Goal: Find specific page/section: Find specific page/section

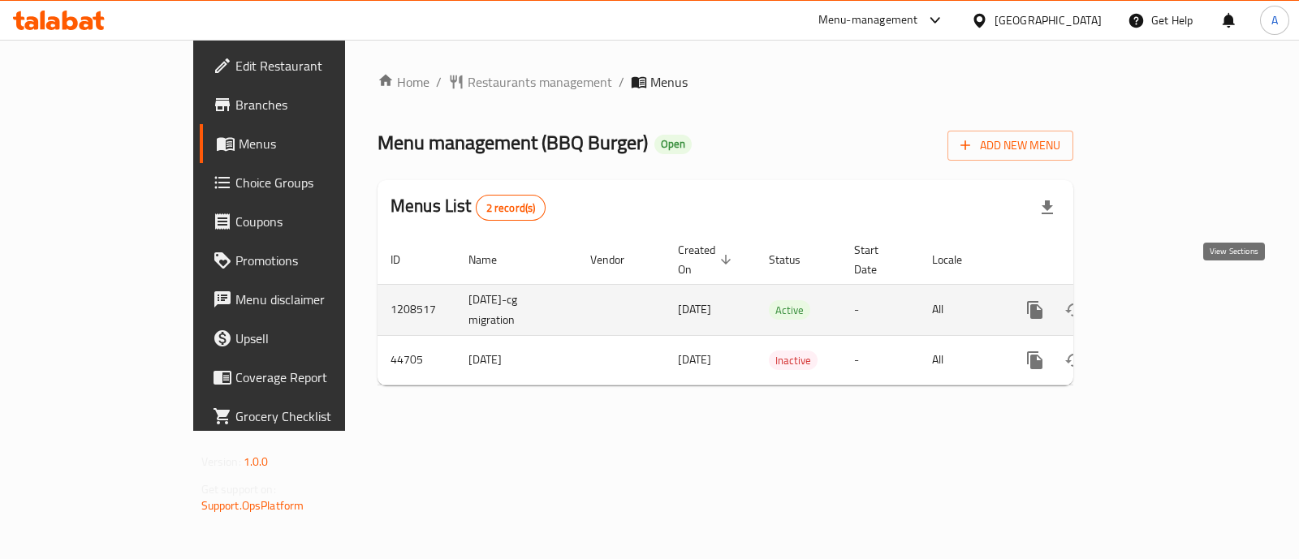
click at [1161, 300] on icon "enhanced table" at bounding box center [1151, 309] width 19 height 19
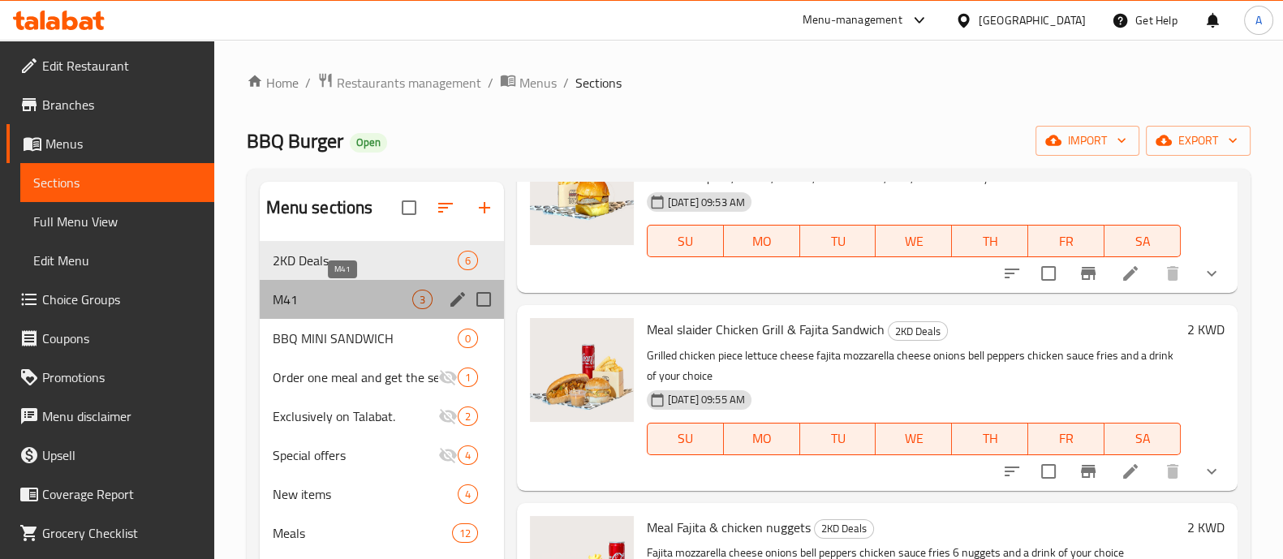
click at [319, 299] on span "M41" at bounding box center [343, 299] width 140 height 19
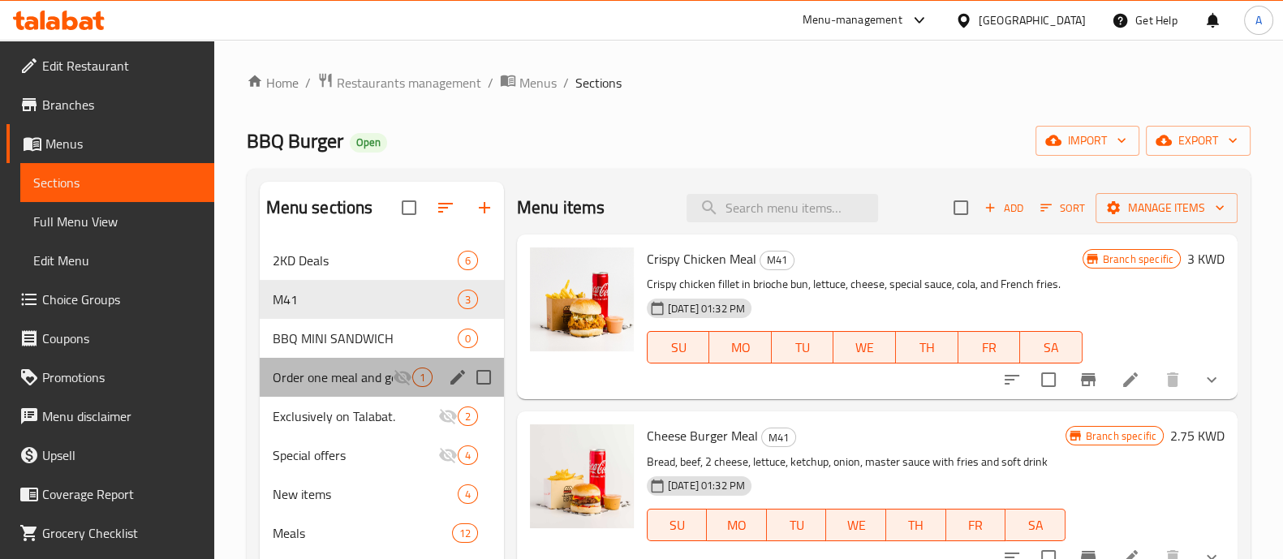
click at [308, 367] on div "Order one meal and get the second one free 1" at bounding box center [382, 377] width 244 height 39
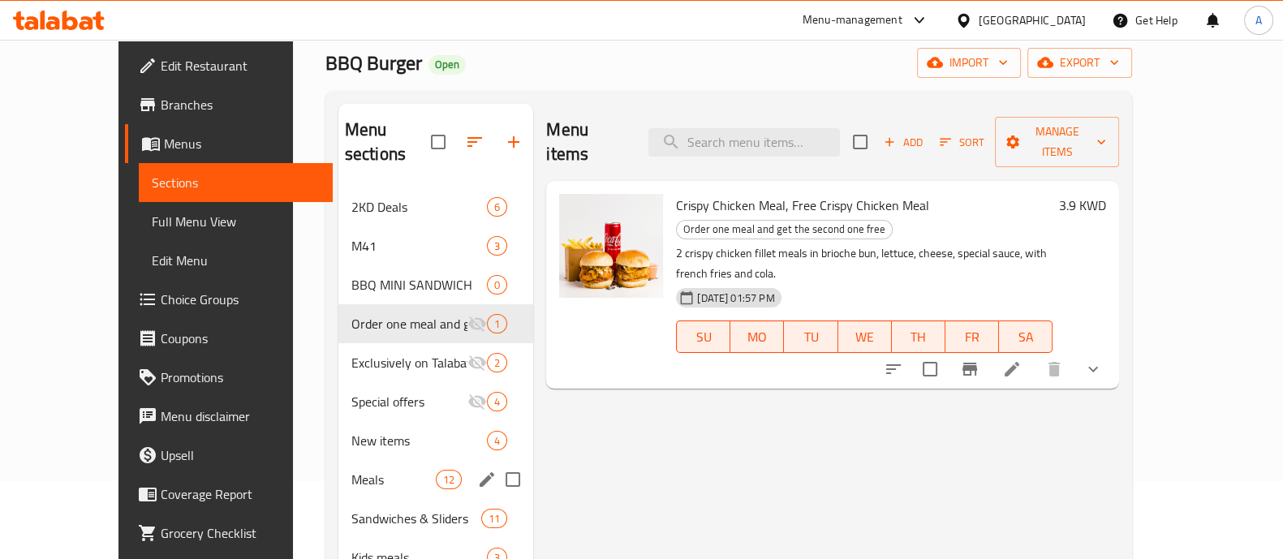
scroll to position [101, 0]
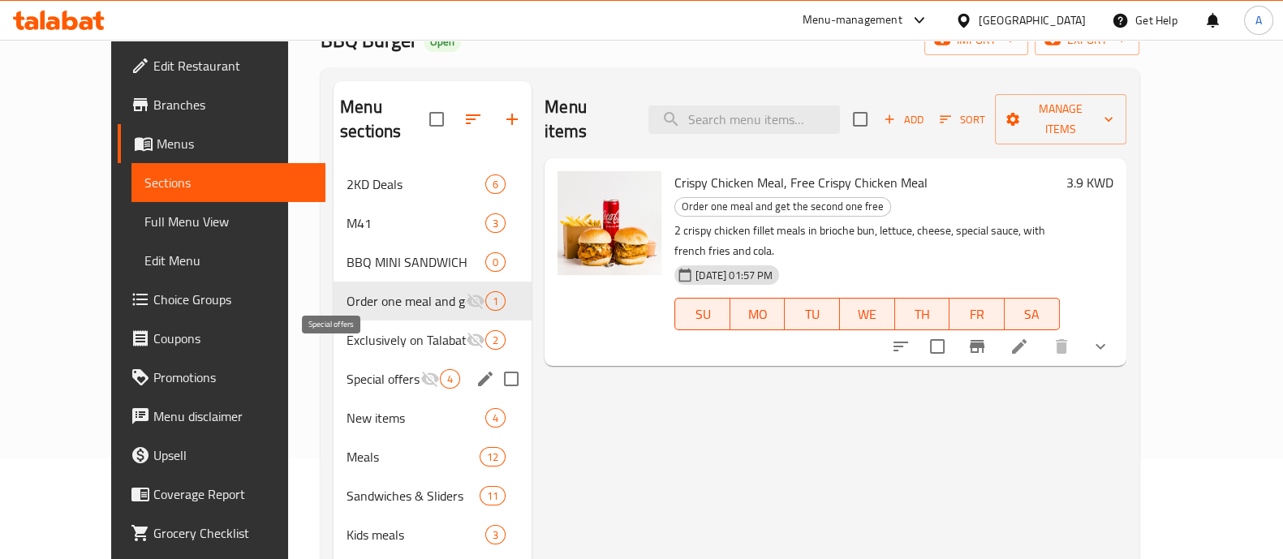
click at [347, 369] on span "Special offers" at bounding box center [384, 378] width 74 height 19
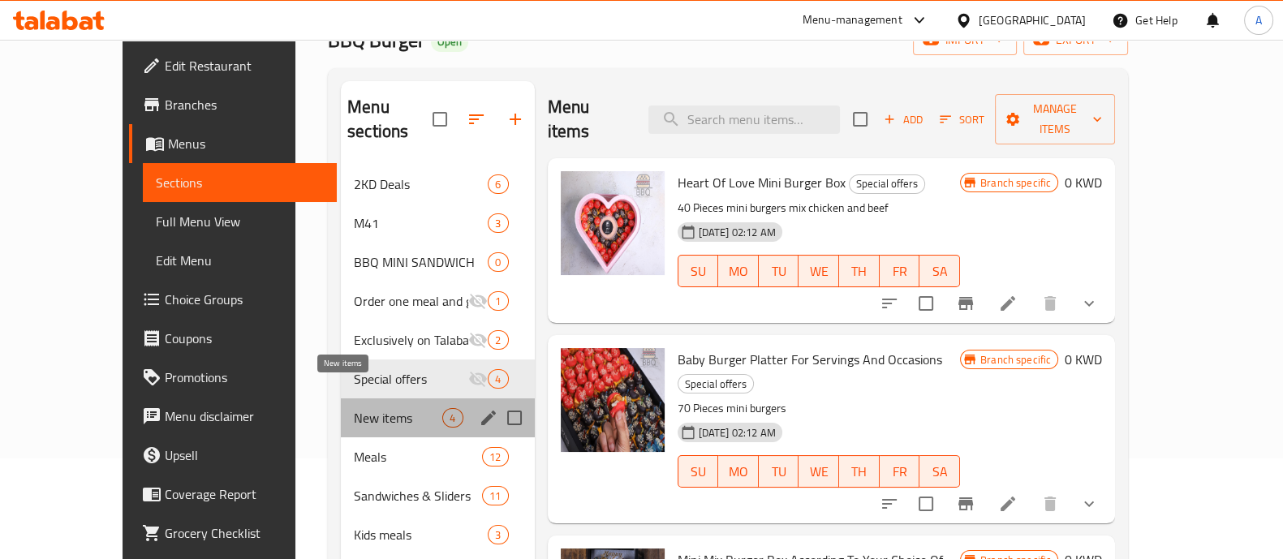
click at [354, 408] on span "New items" at bounding box center [398, 417] width 88 height 19
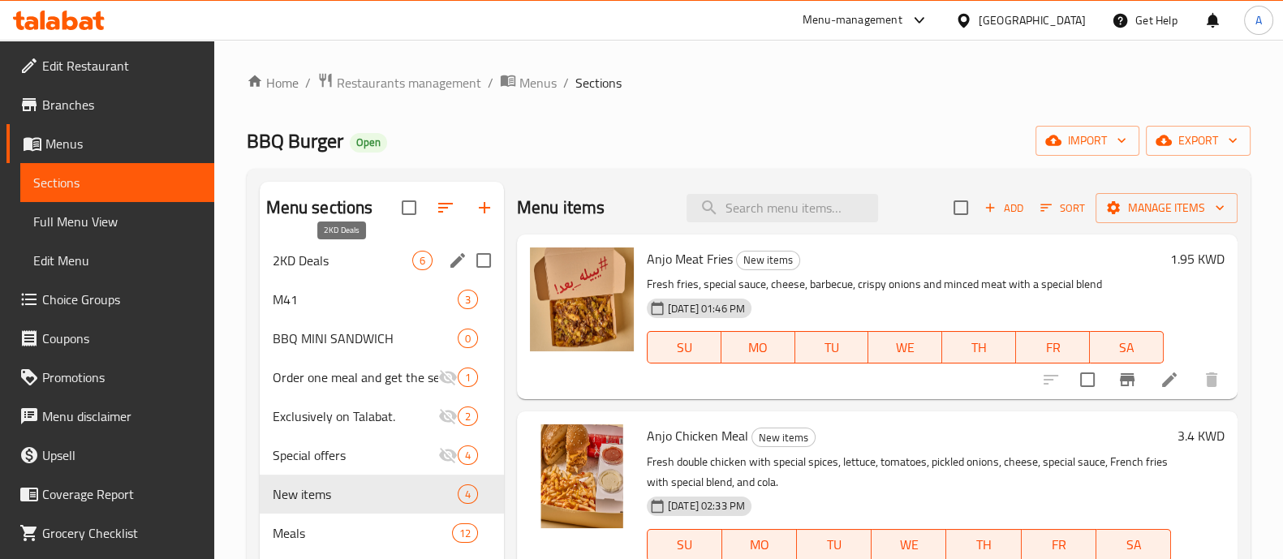
click at [330, 255] on span "2KD Deals" at bounding box center [343, 260] width 140 height 19
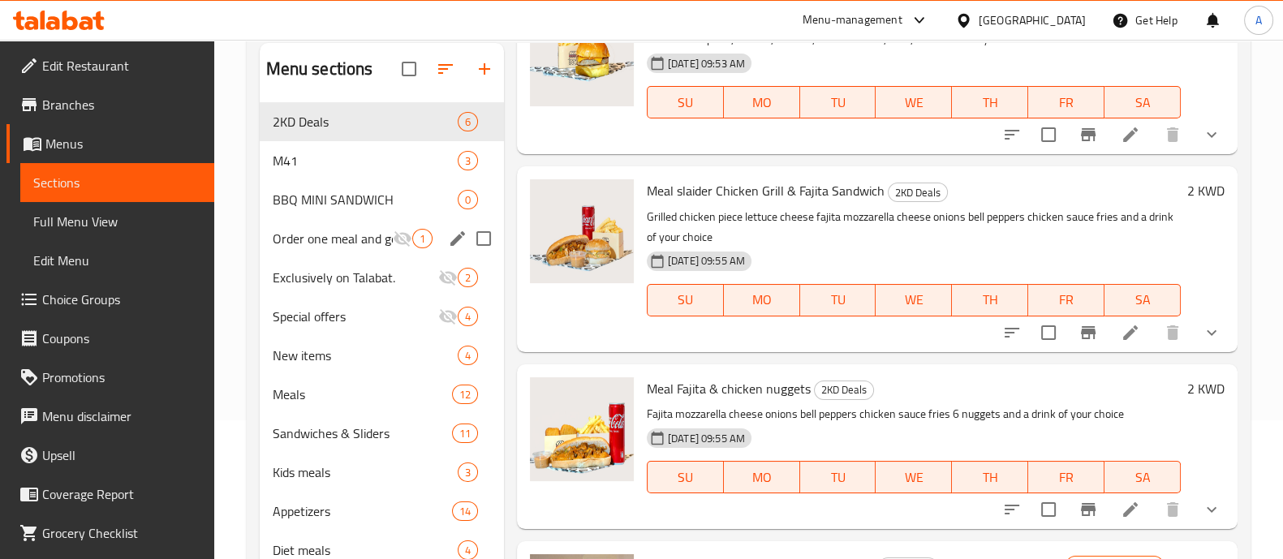
scroll to position [36, 0]
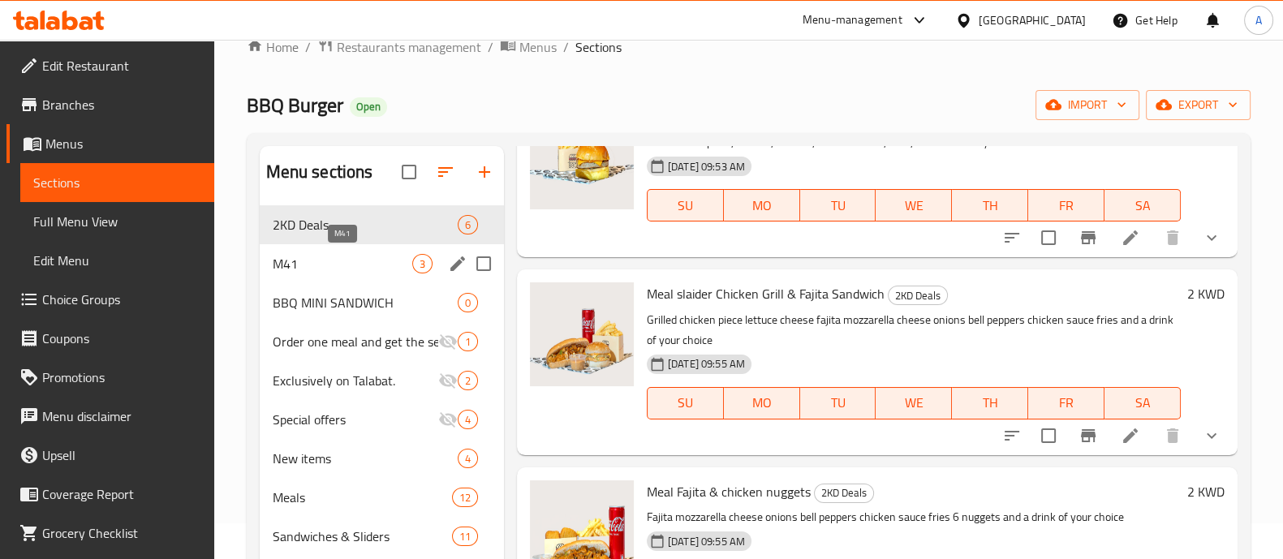
click at [325, 256] on span "M41" at bounding box center [343, 263] width 140 height 19
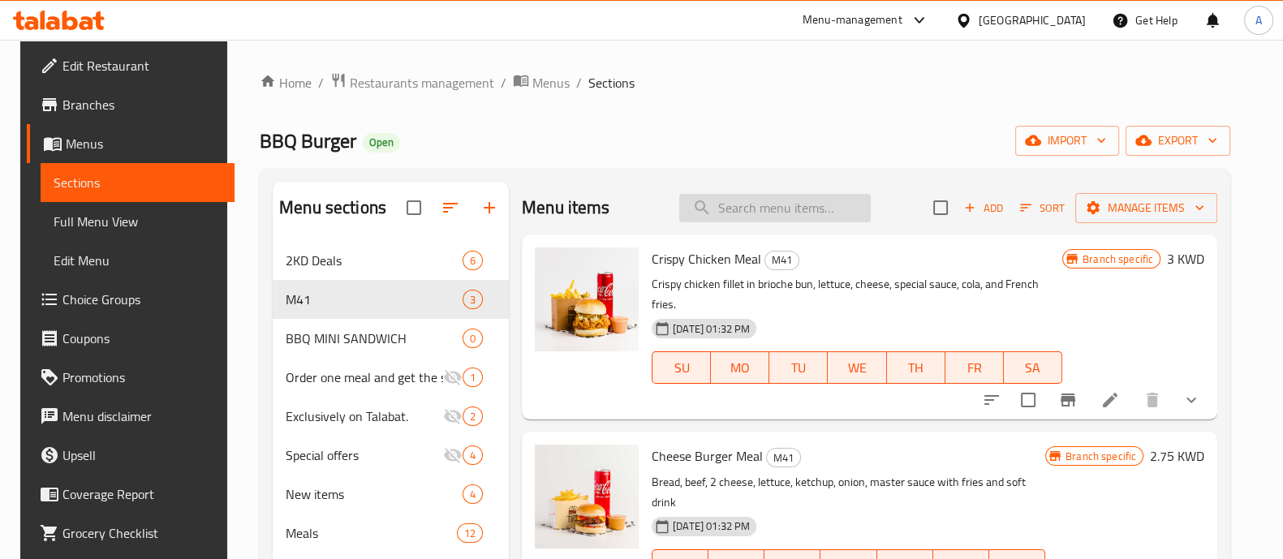
click at [718, 215] on input "search" at bounding box center [775, 208] width 192 height 28
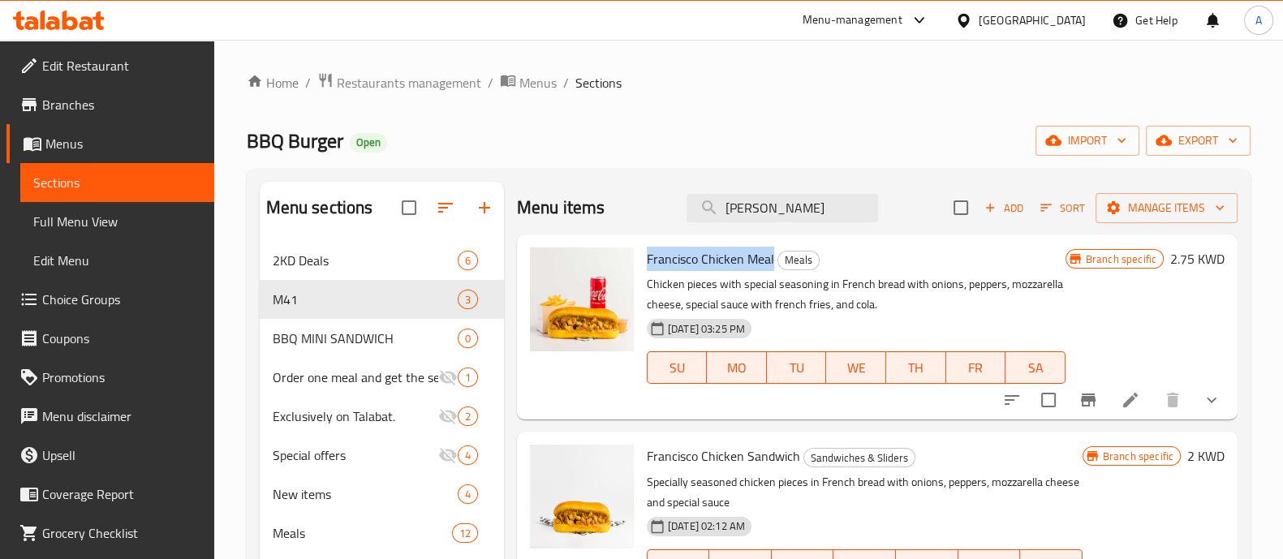
drag, startPoint x: 645, startPoint y: 257, endPoint x: 772, endPoint y: 254, distance: 126.6
click at [772, 254] on div "Francisco Chicken Meal Meals Chicken pieces with special seasoning in French br…" at bounding box center [856, 327] width 432 height 172
copy span "Francisco Chicken Meal"
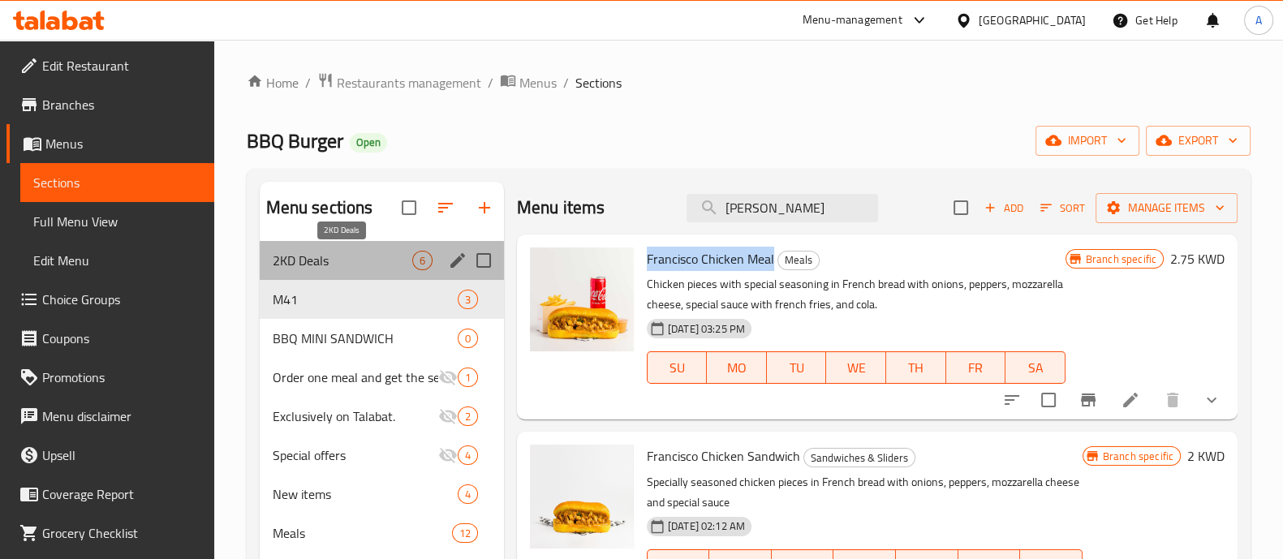
click at [326, 253] on span "2KD Deals" at bounding box center [343, 260] width 140 height 19
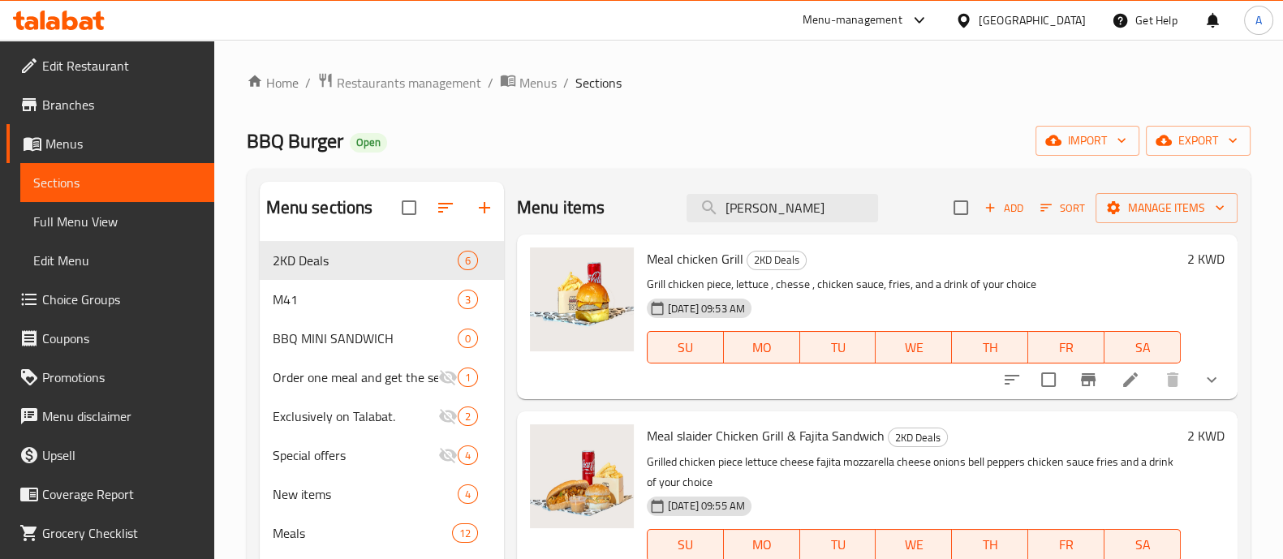
drag, startPoint x: 752, startPoint y: 202, endPoint x: 651, endPoint y: 205, distance: 100.7
click at [651, 205] on div "Menu items [PERSON_NAME] Add Sort Manage items" at bounding box center [877, 208] width 721 height 53
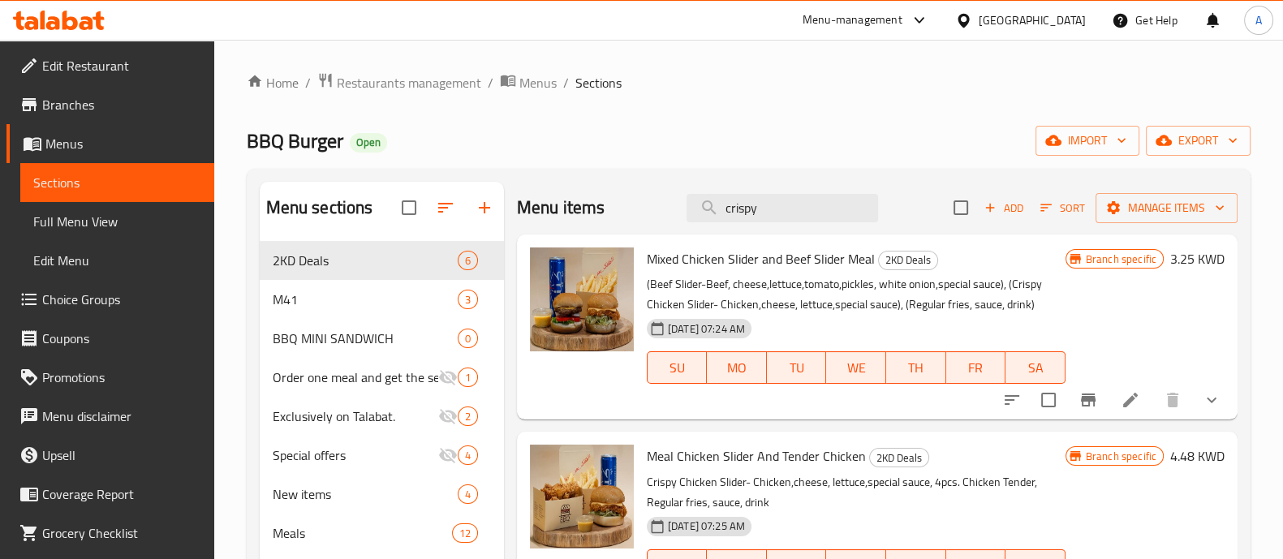
type input "crispy"
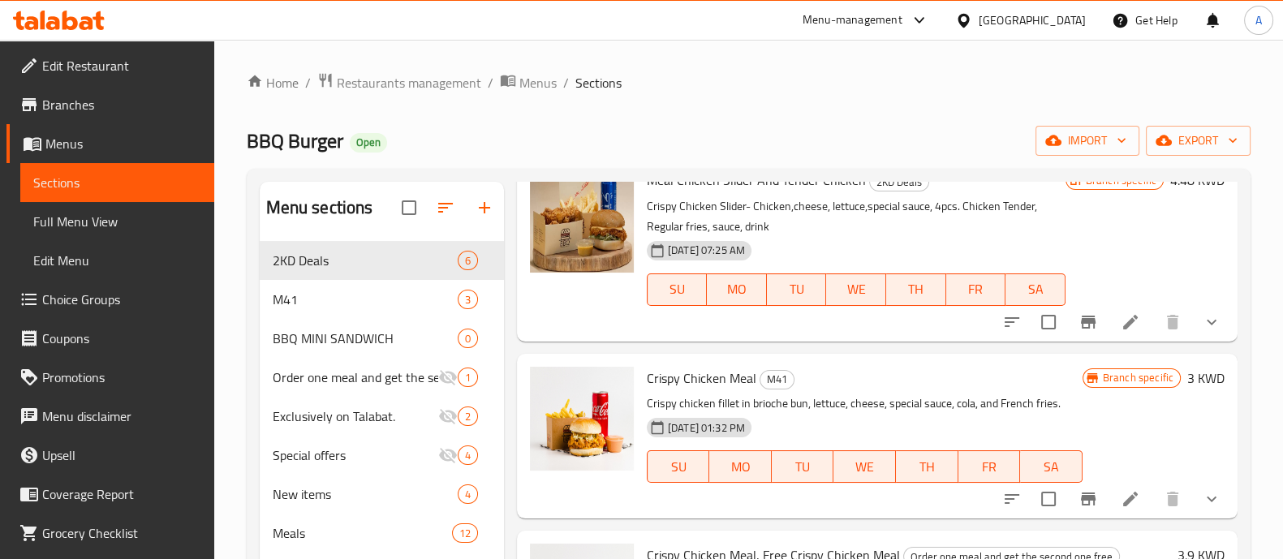
scroll to position [304, 0]
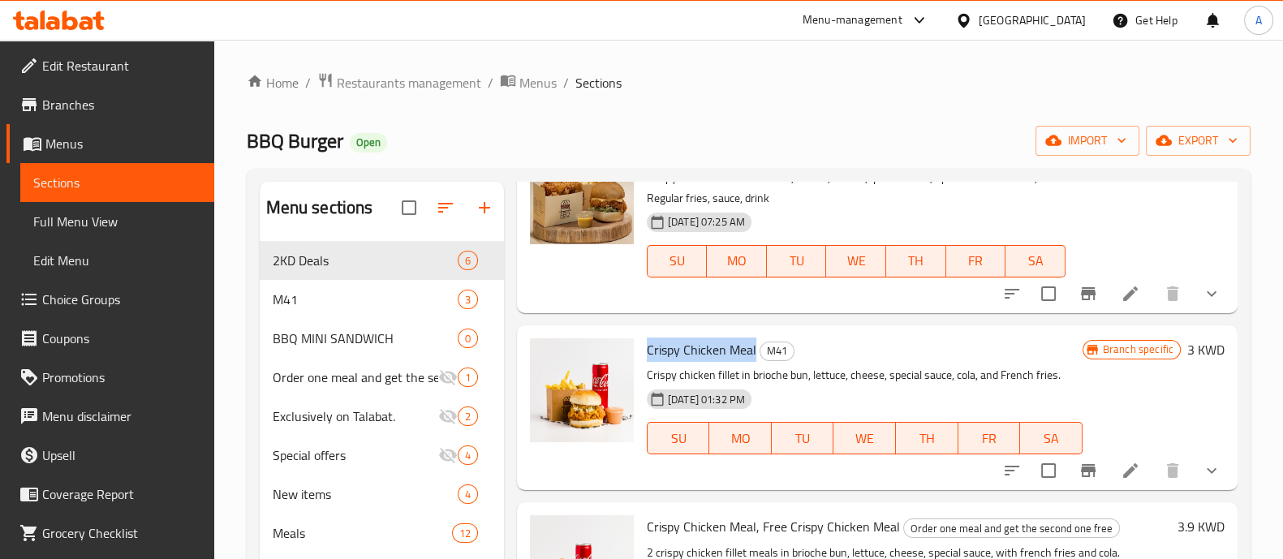
drag, startPoint x: 648, startPoint y: 351, endPoint x: 754, endPoint y: 352, distance: 106.3
click at [754, 352] on span "Crispy Chicken Meal" at bounding box center [702, 350] width 110 height 24
copy span "Crispy Chicken Meal"
click at [417, 83] on span "Restaurants management" at bounding box center [409, 82] width 144 height 19
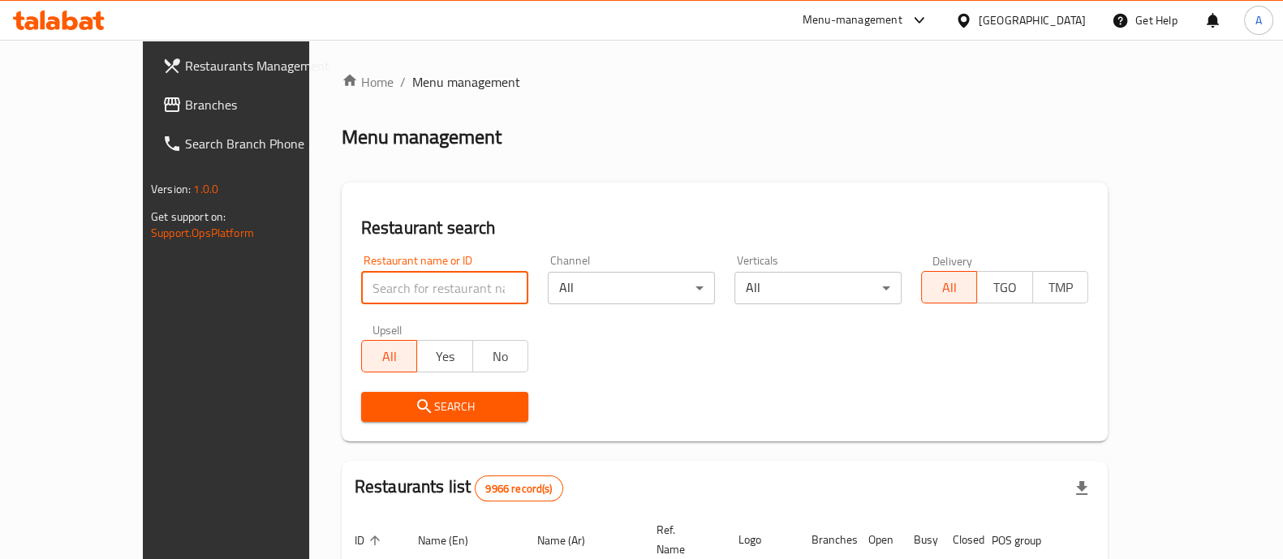
click at [361, 291] on input "search" at bounding box center [444, 288] width 167 height 32
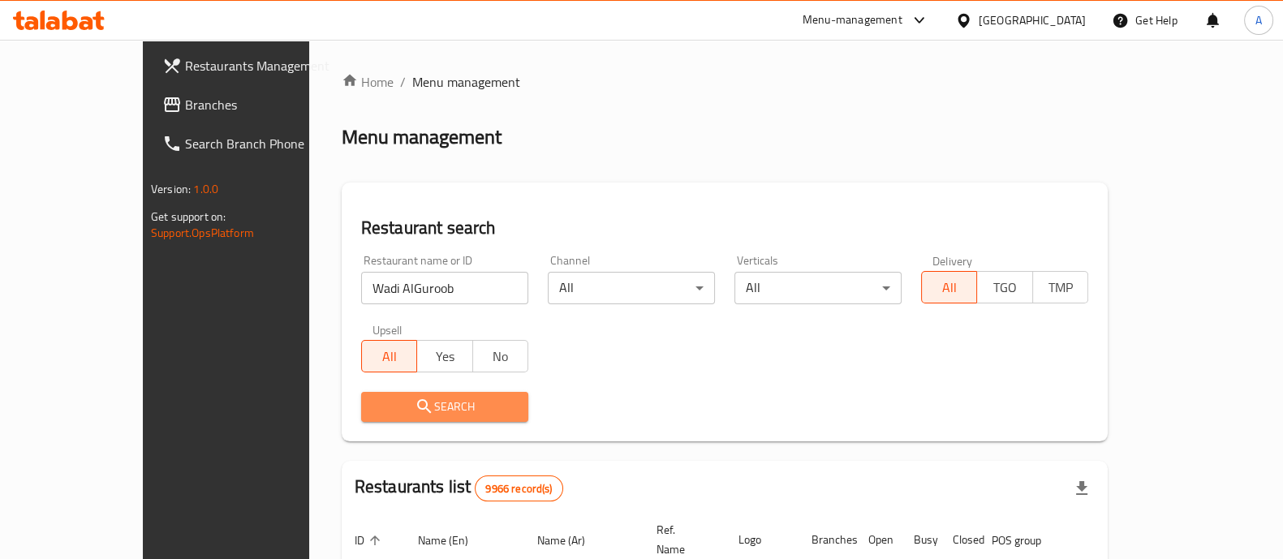
click at [383, 403] on span "Search" at bounding box center [444, 407] width 141 height 20
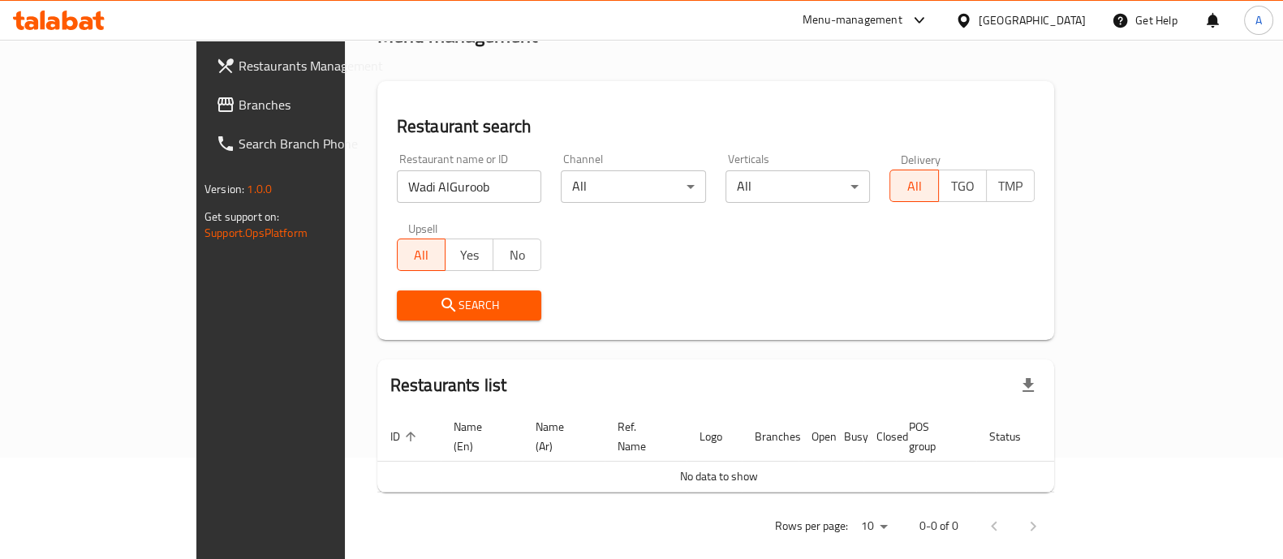
scroll to position [103, 0]
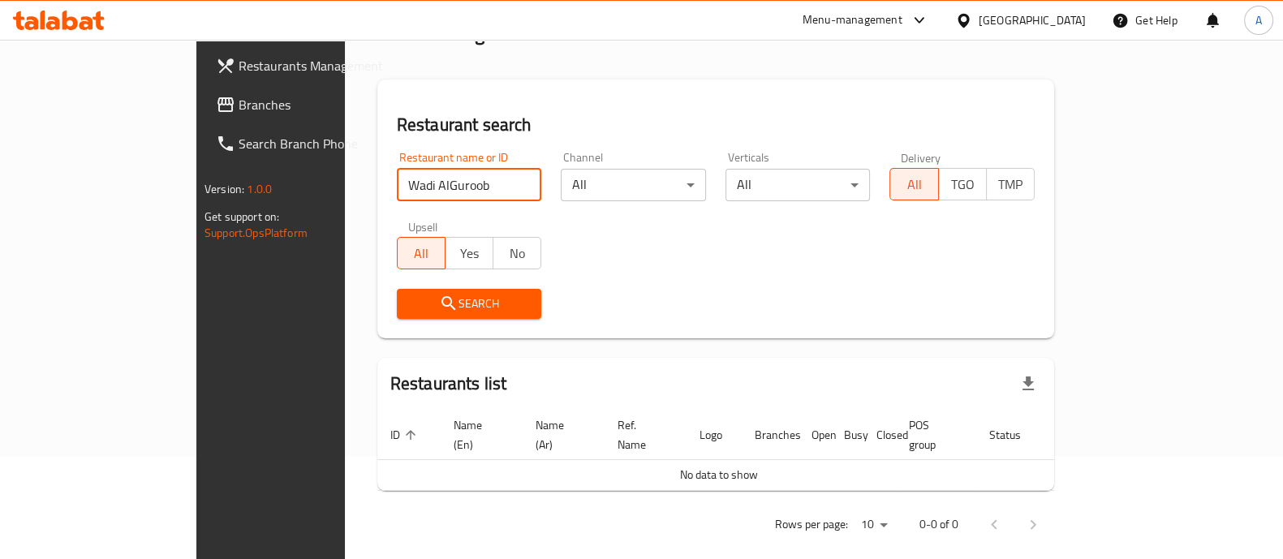
drag, startPoint x: 370, startPoint y: 183, endPoint x: 334, endPoint y: 182, distance: 35.7
click at [397, 183] on input "Wadi AlGuroob" at bounding box center [469, 185] width 145 height 32
type input "[GEOGRAPHIC_DATA]"
click button "Search" at bounding box center [469, 304] width 145 height 30
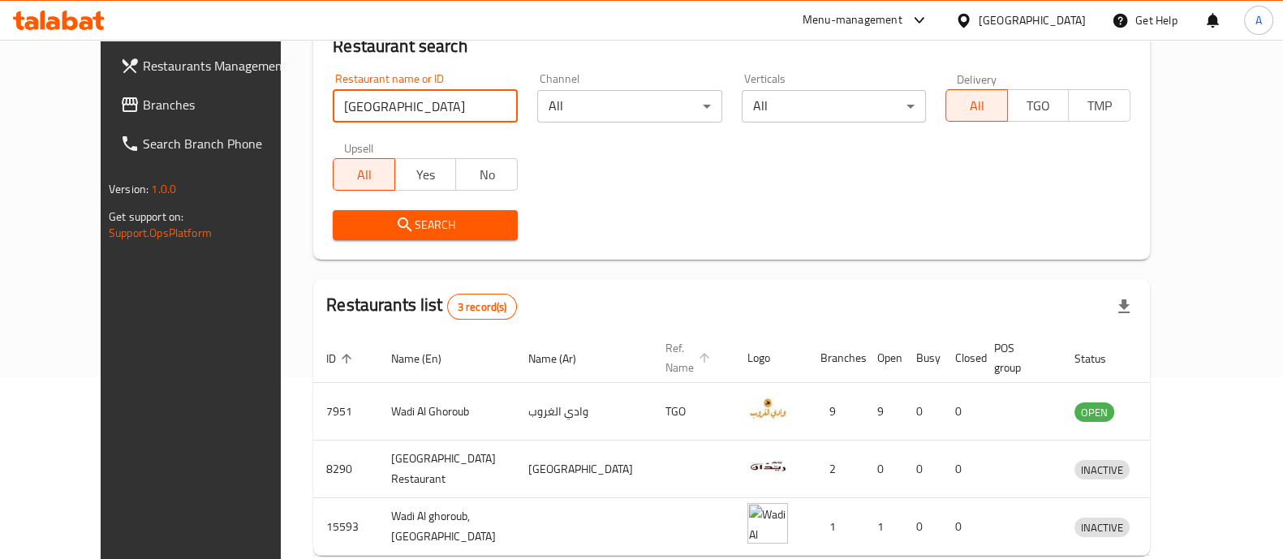
scroll to position [248, 0]
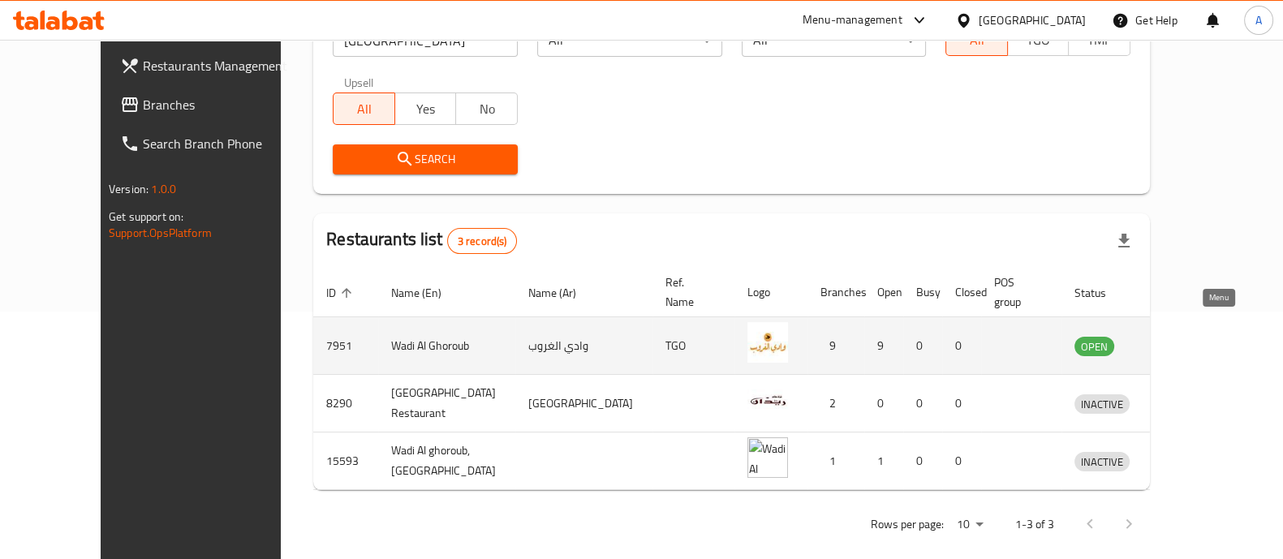
click at [1182, 336] on icon "enhanced table" at bounding box center [1171, 345] width 19 height 19
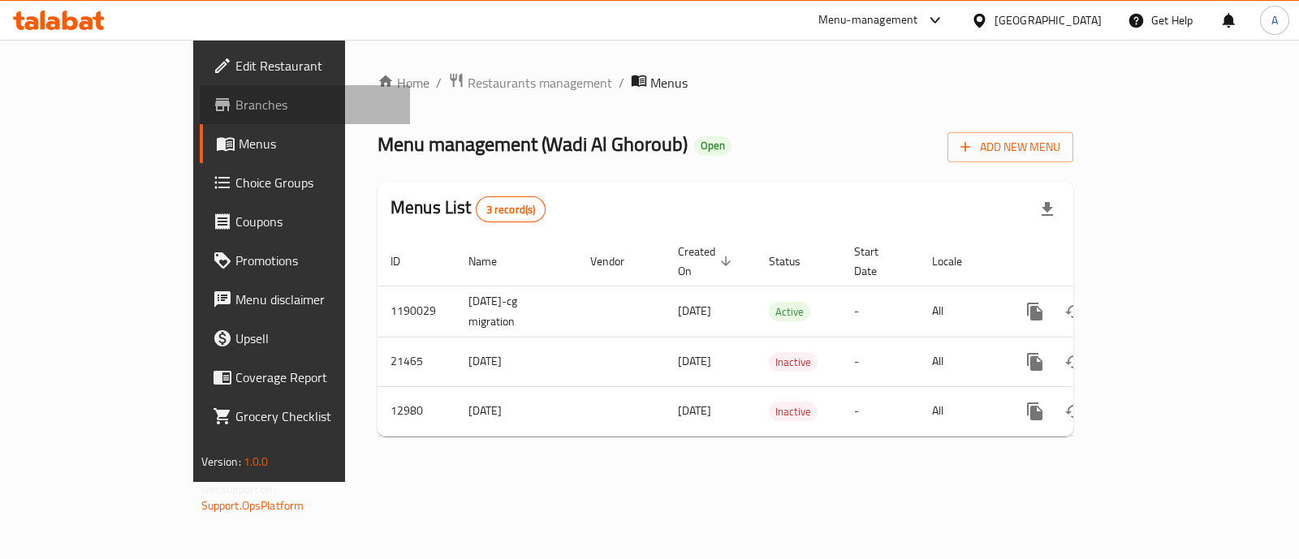
click at [235, 101] on span "Branches" at bounding box center [316, 104] width 162 height 19
